Goal: Transaction & Acquisition: Purchase product/service

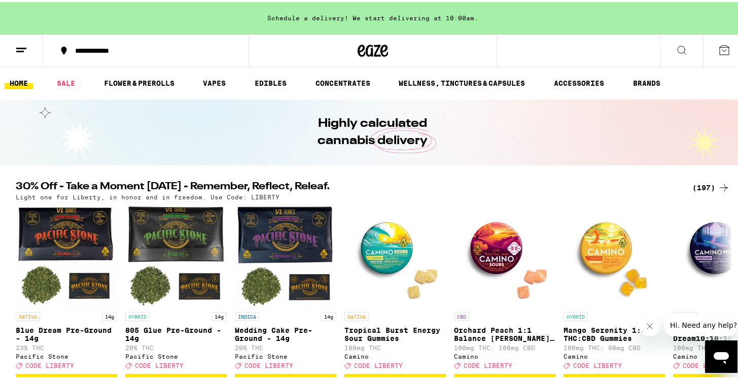
click at [702, 187] on div "(197)" at bounding box center [712, 186] width 38 height 12
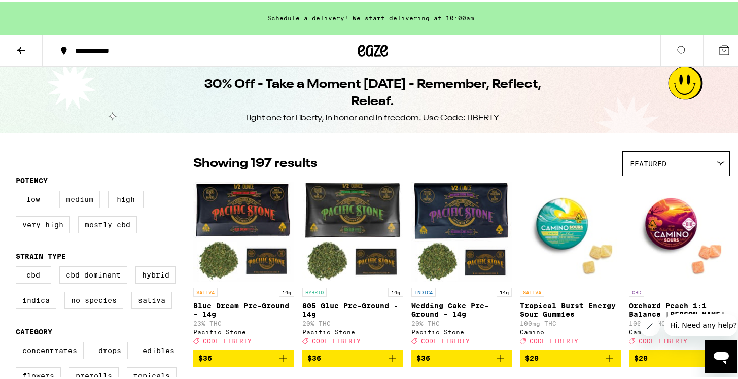
click at [79, 198] on label "Medium" at bounding box center [79, 197] width 41 height 17
click at [18, 191] on input "Medium" at bounding box center [18, 190] width 1 height 1
checkbox input "true"
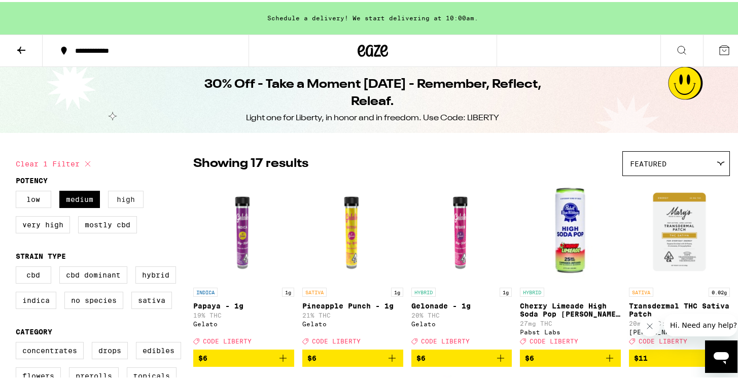
click at [122, 194] on label "High" at bounding box center [126, 197] width 36 height 17
click at [18, 191] on input "High" at bounding box center [18, 190] width 1 height 1
checkbox input "true"
